Goal: Go to known website: Go to known website

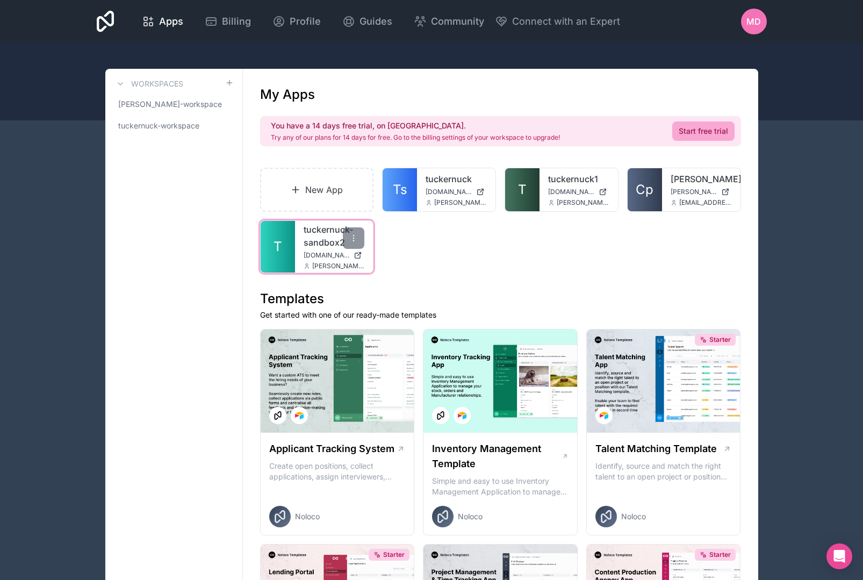
click at [304, 238] on link "tuckernuck-sandbox2" at bounding box center [334, 236] width 61 height 26
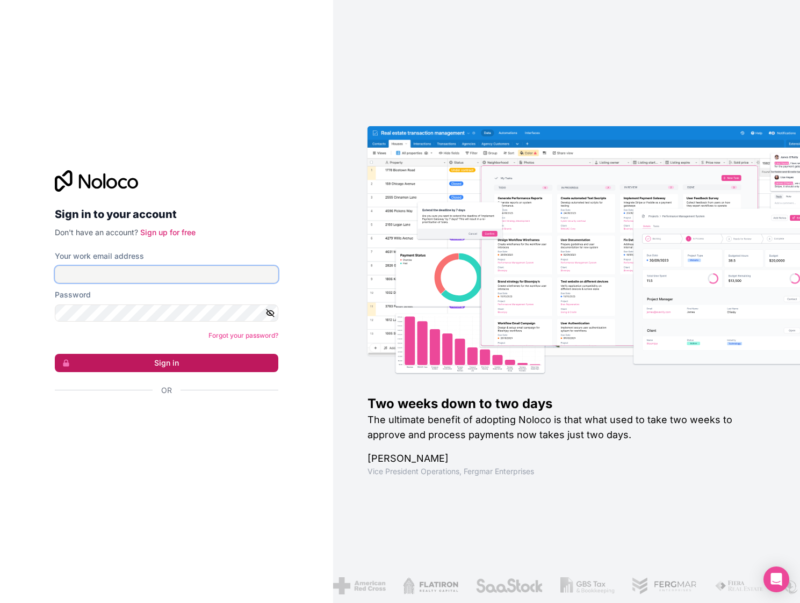
type input "**********"
click at [207, 366] on button "Sign in" at bounding box center [167, 363] width 224 height 18
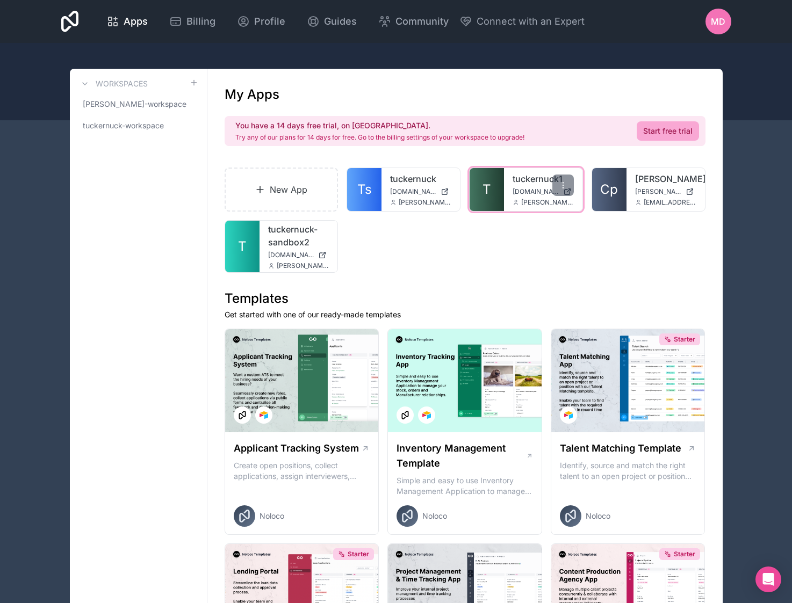
click at [485, 191] on span "T" at bounding box center [487, 189] width 9 height 17
